Goal: Download file/media

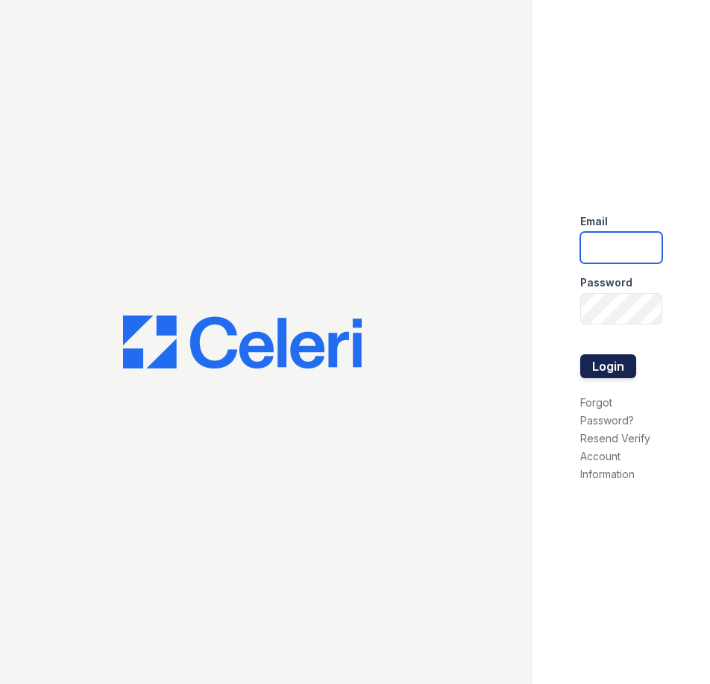
type input "[DOMAIN_NAME][EMAIL_ADDRESS][DOMAIN_NAME]"
click at [607, 360] on button "Login" at bounding box center [608, 366] width 56 height 24
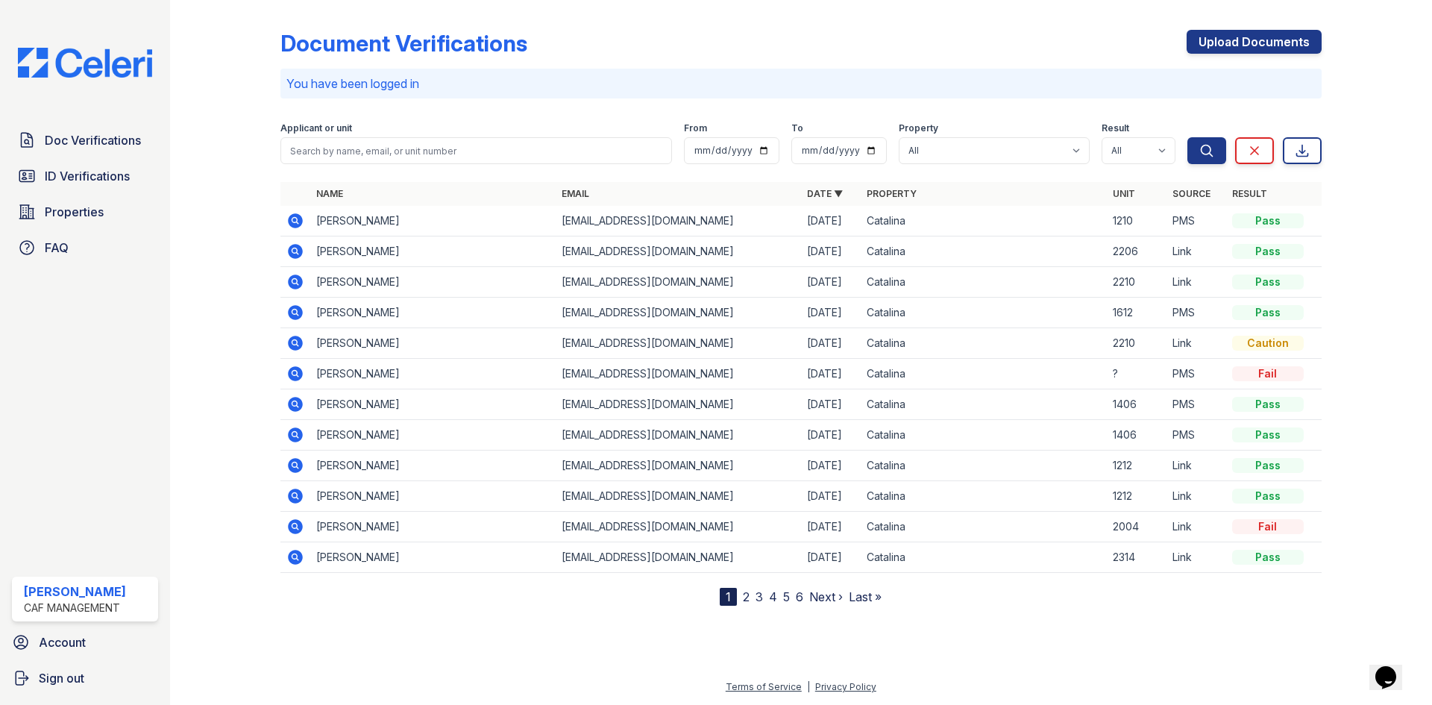
click at [295, 310] on icon at bounding box center [295, 313] width 18 height 18
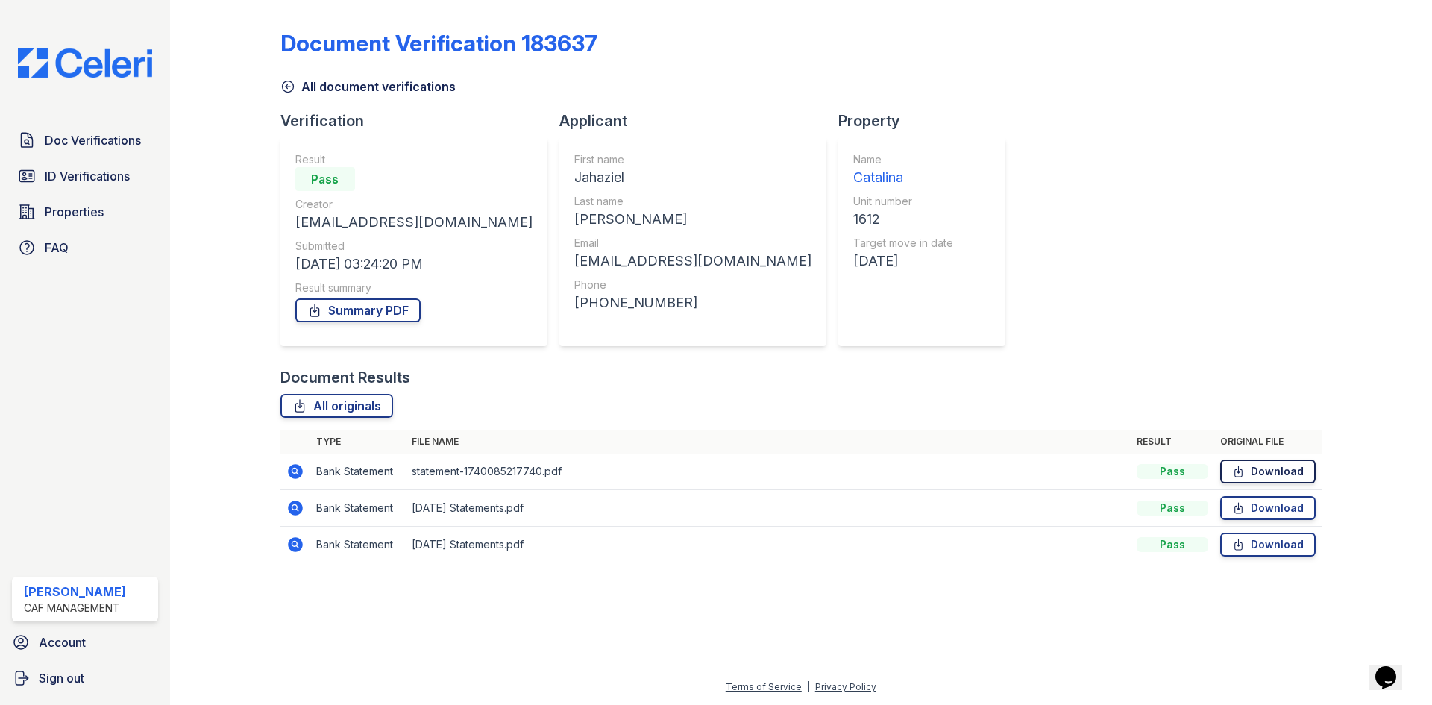
click at [1272, 469] on link "Download" at bounding box center [1267, 471] width 95 height 24
